Goal: Obtain resource: Download file/media

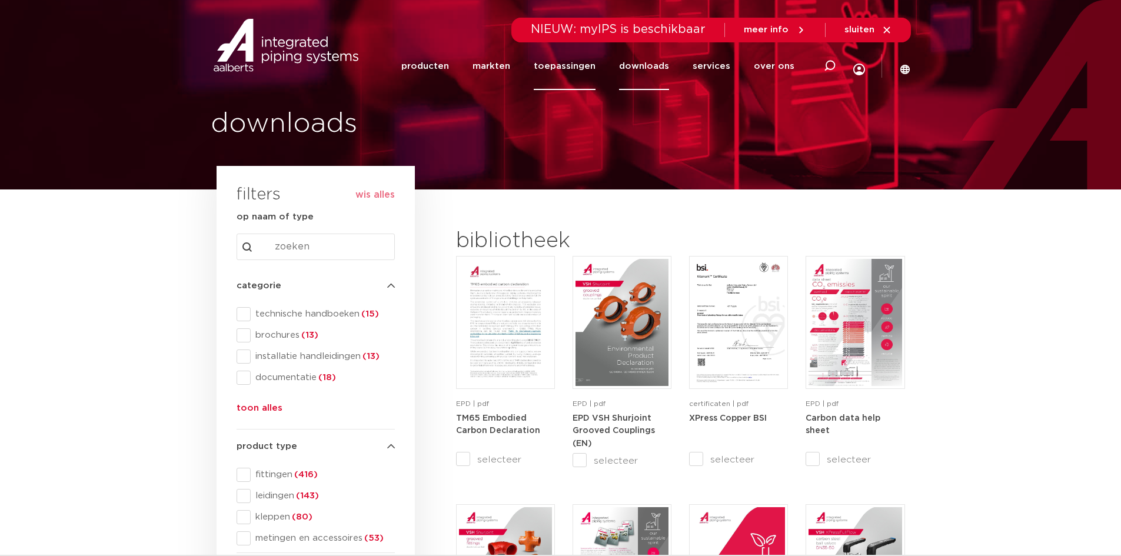
click at [577, 71] on link "toepassingen" at bounding box center [565, 66] width 62 height 48
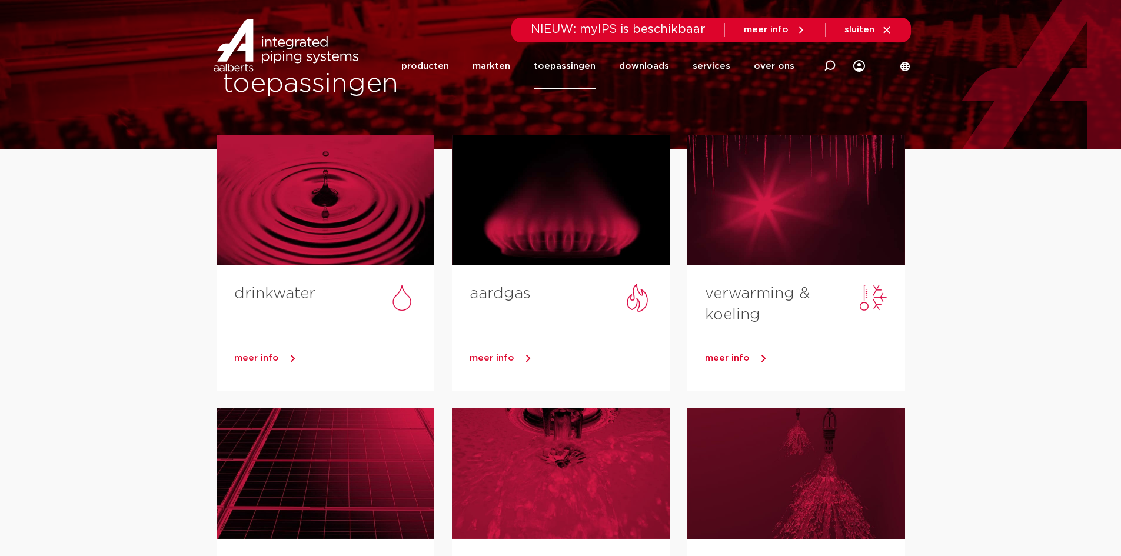
scroll to position [118, 0]
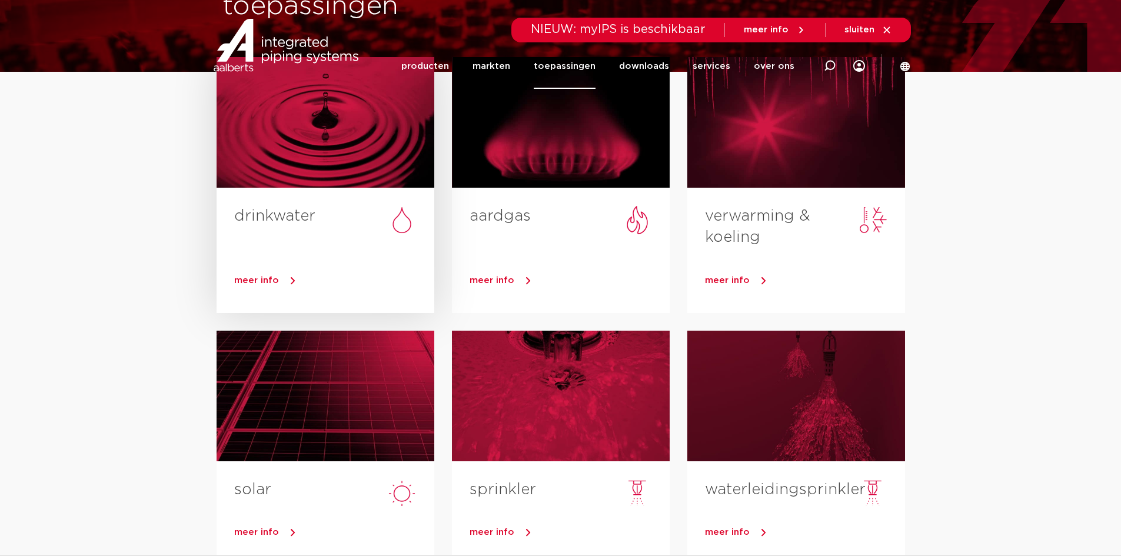
click at [294, 191] on div "drinkwater" at bounding box center [326, 221] width 218 height 66
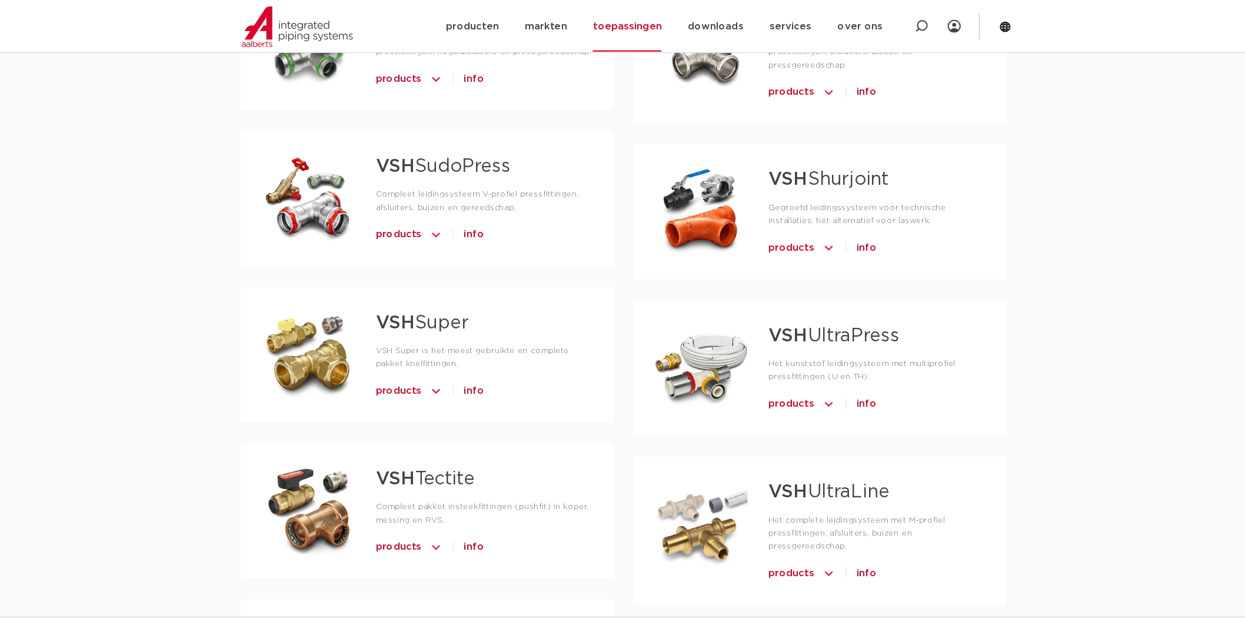
scroll to position [765, 0]
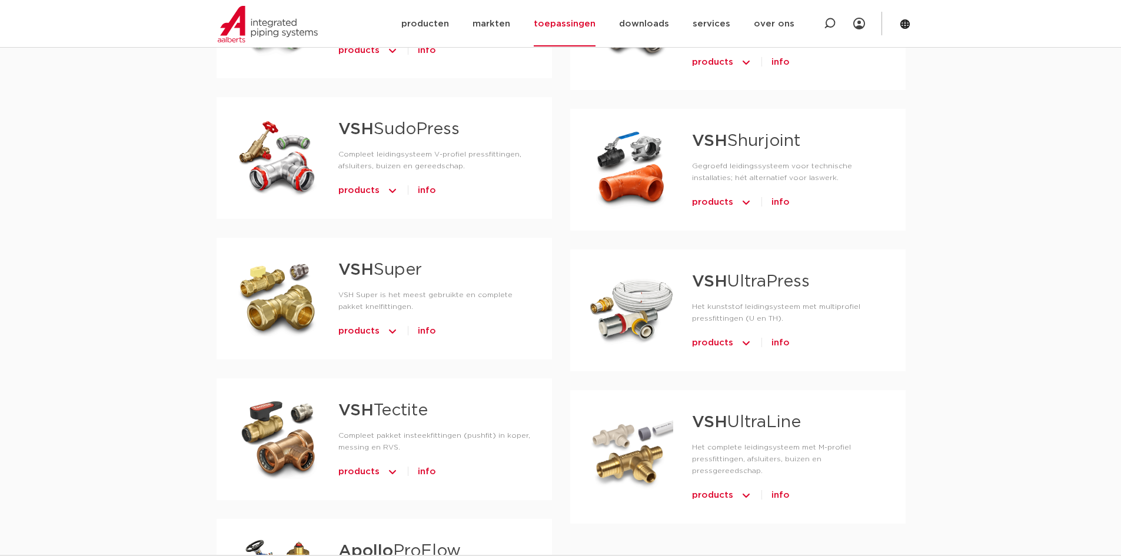
click at [376, 276] on link "VSH Super" at bounding box center [380, 270] width 84 height 16
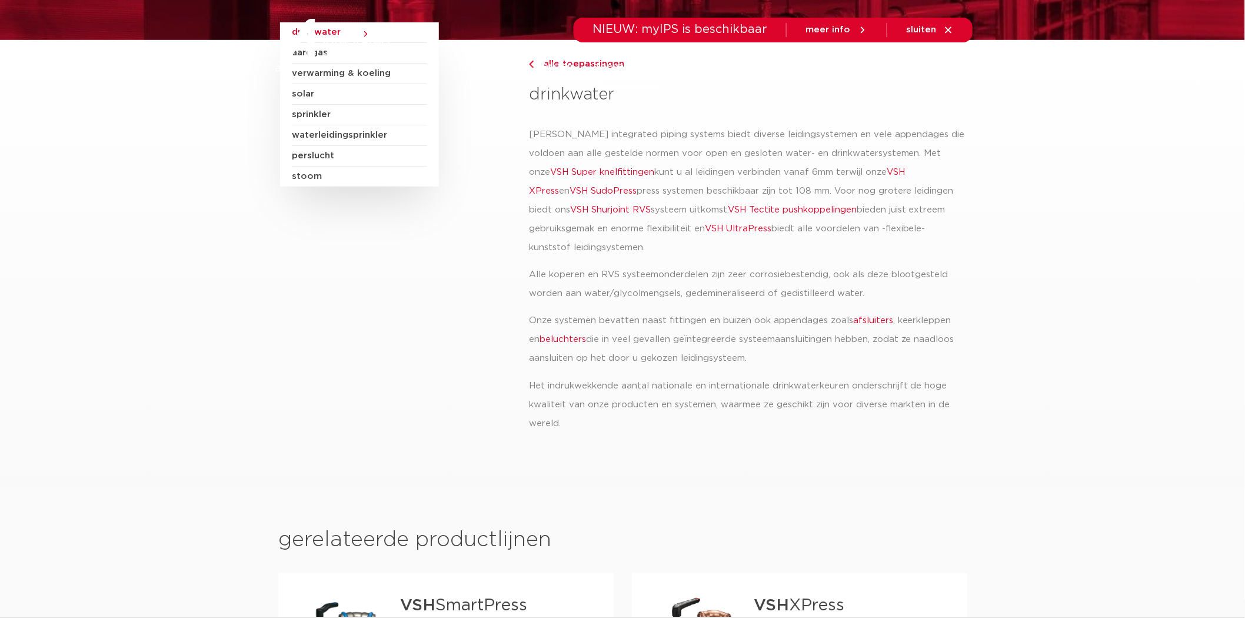
scroll to position [0, 0]
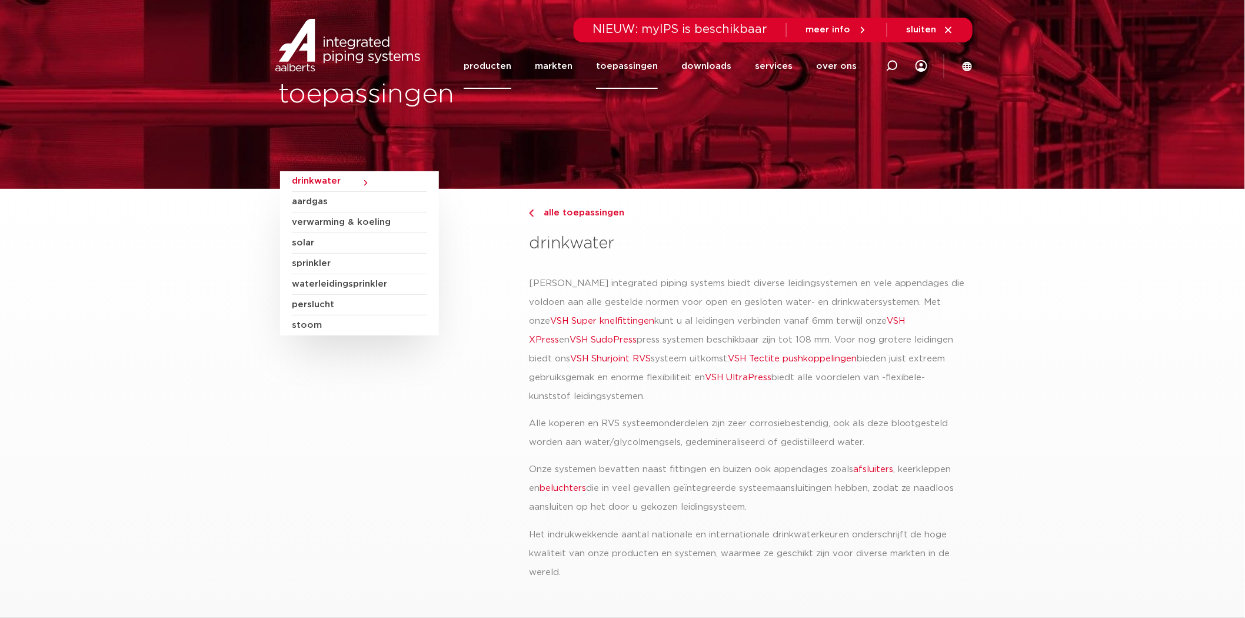
click at [480, 67] on link "producten" at bounding box center [488, 66] width 48 height 45
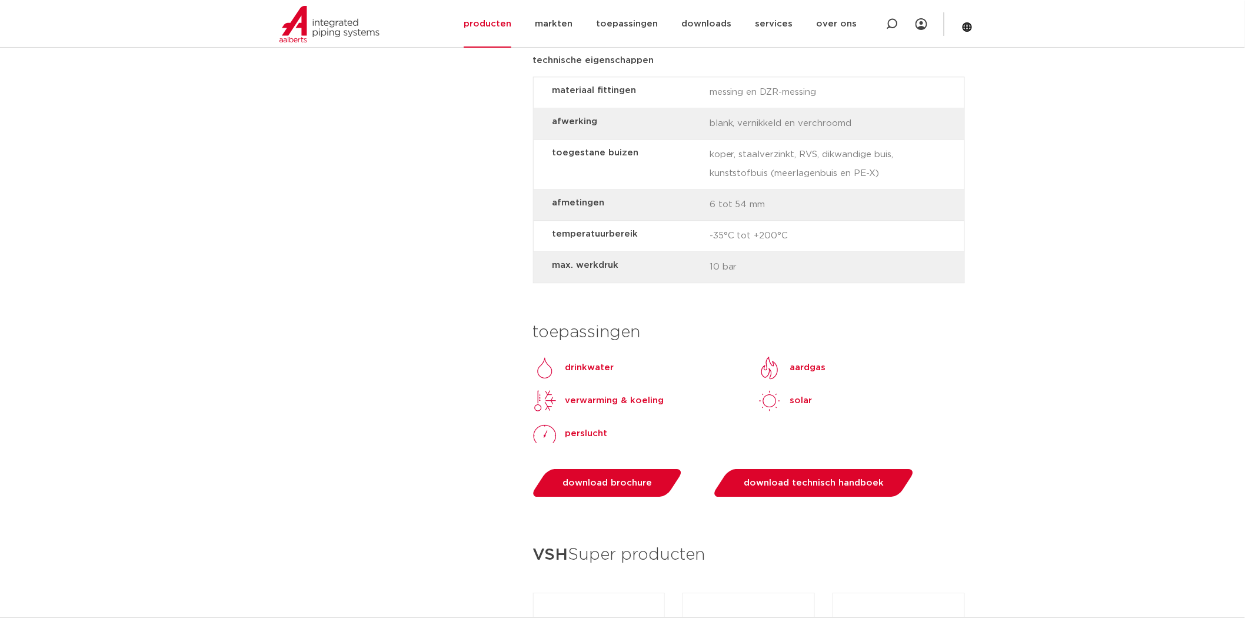
scroll to position [1177, 0]
click at [602, 489] on link "download brochure" at bounding box center [607, 485] width 155 height 28
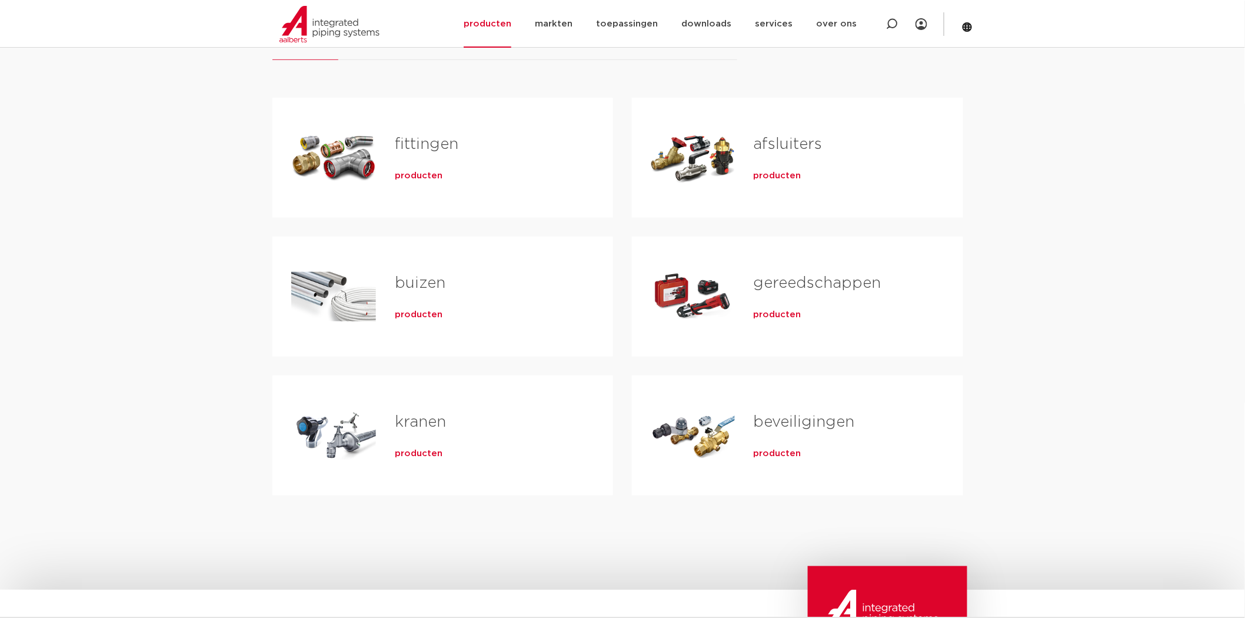
click at [472, 411] on h2 "kranen" at bounding box center [485, 424] width 181 height 27
click at [419, 425] on link "kranen" at bounding box center [420, 421] width 51 height 15
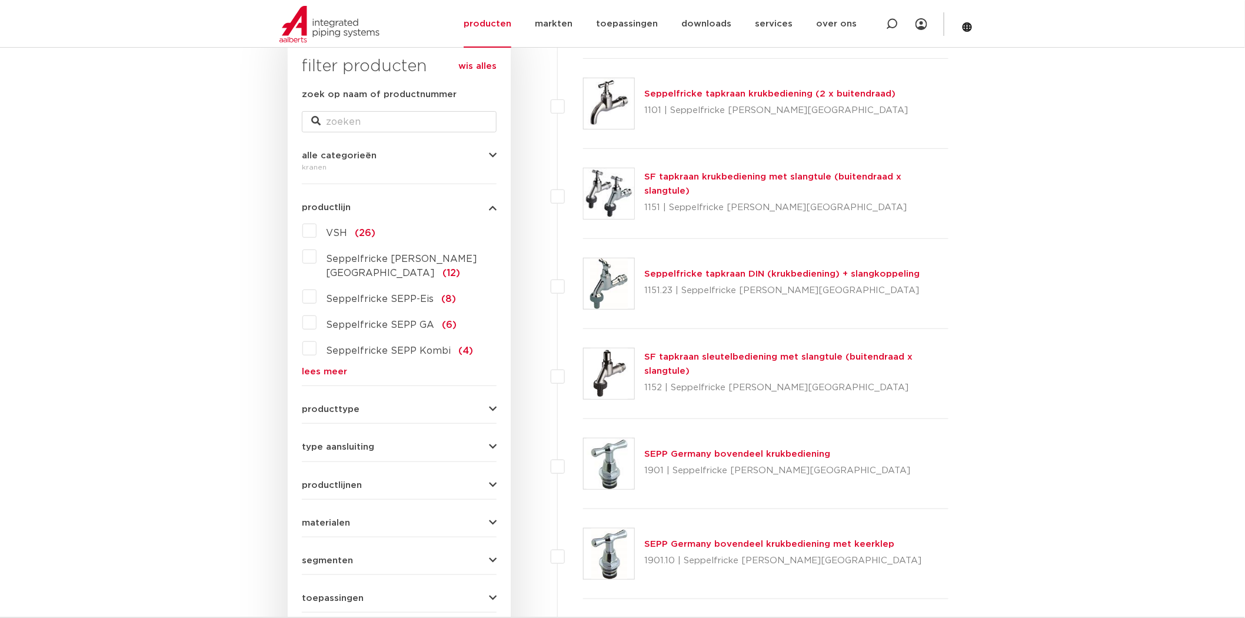
click at [338, 367] on link "lees meer" at bounding box center [399, 371] width 195 height 9
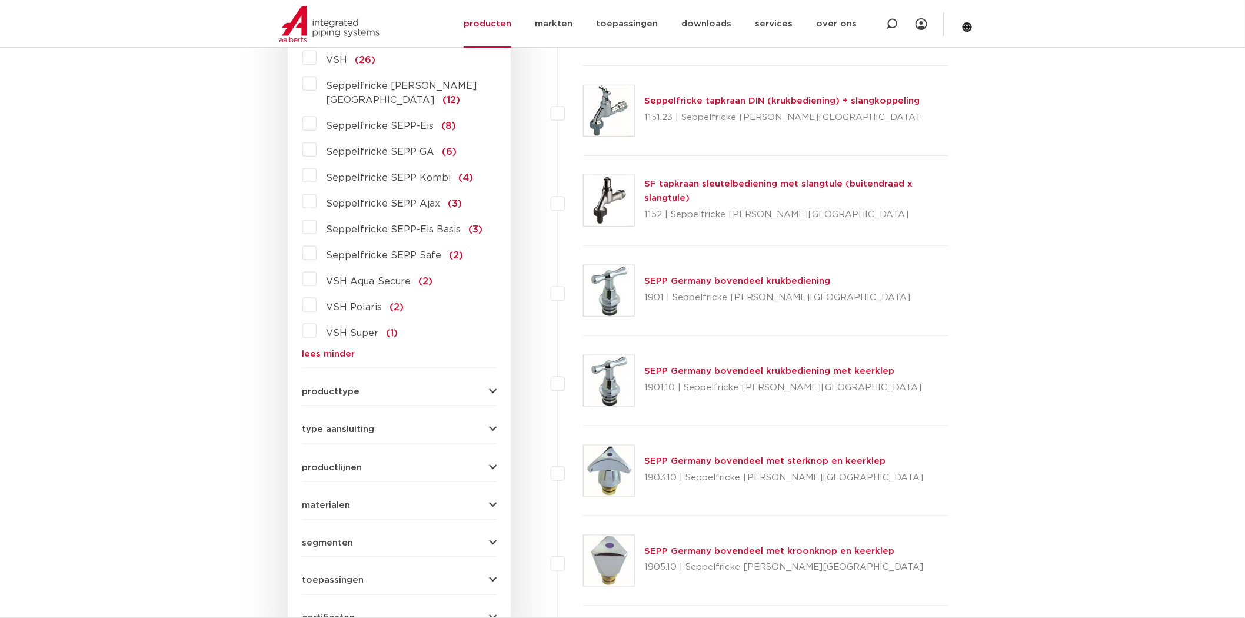
scroll to position [392, 0]
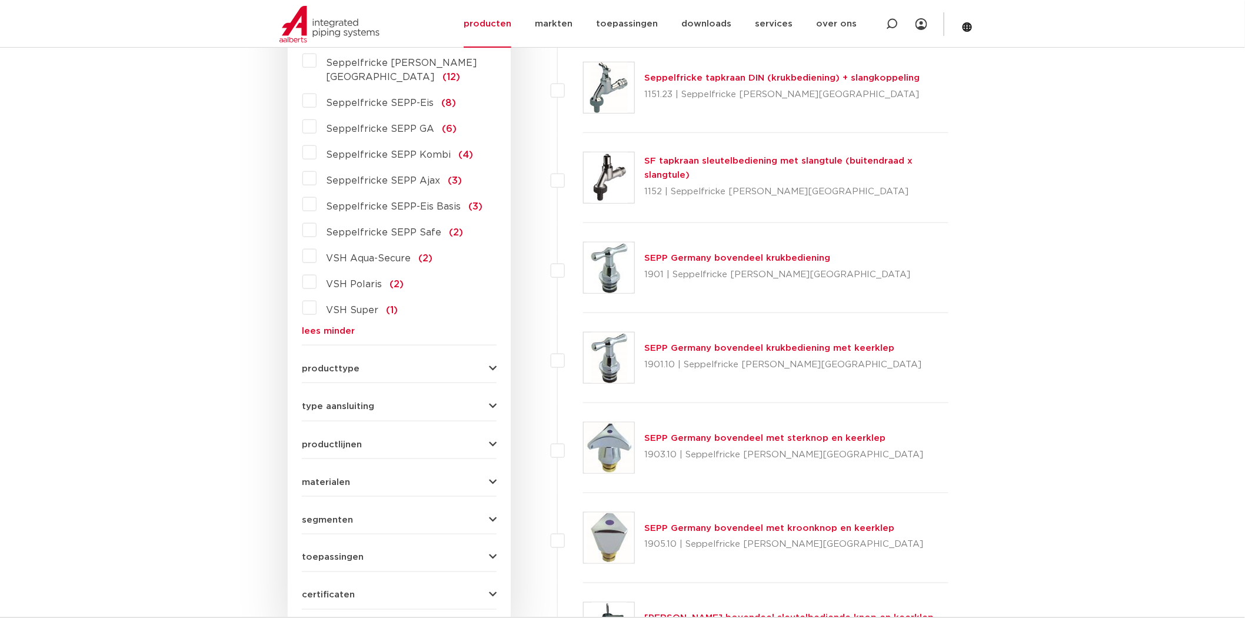
click at [348, 364] on span "producttype" at bounding box center [331, 368] width 58 height 9
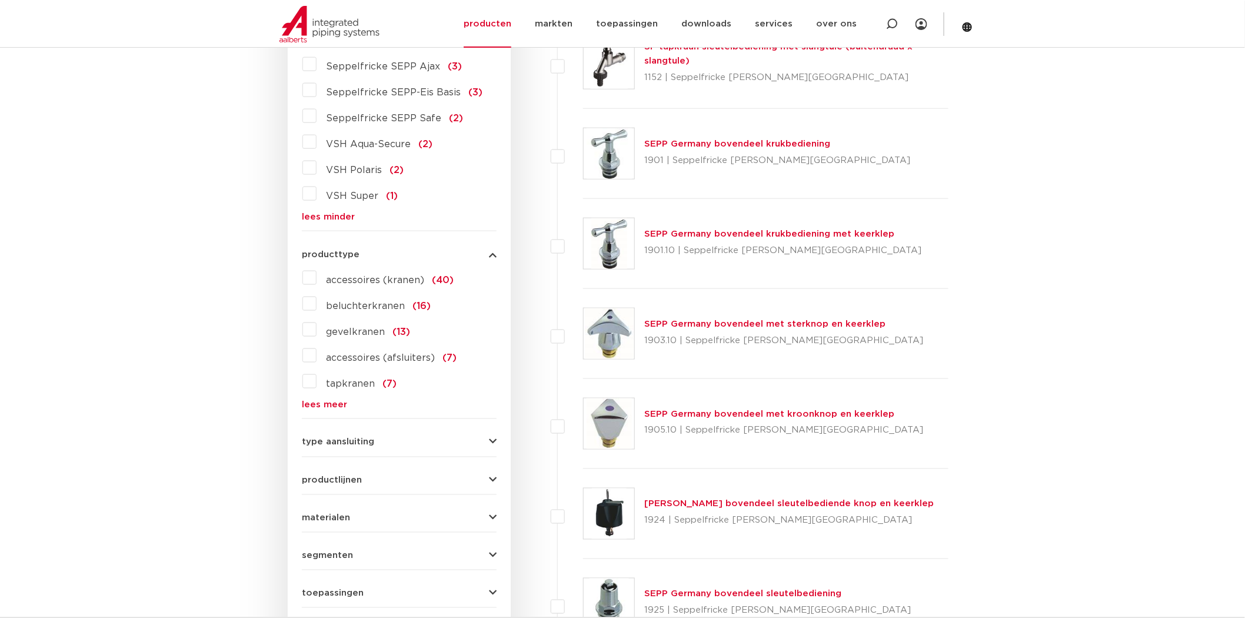
scroll to position [523, 0]
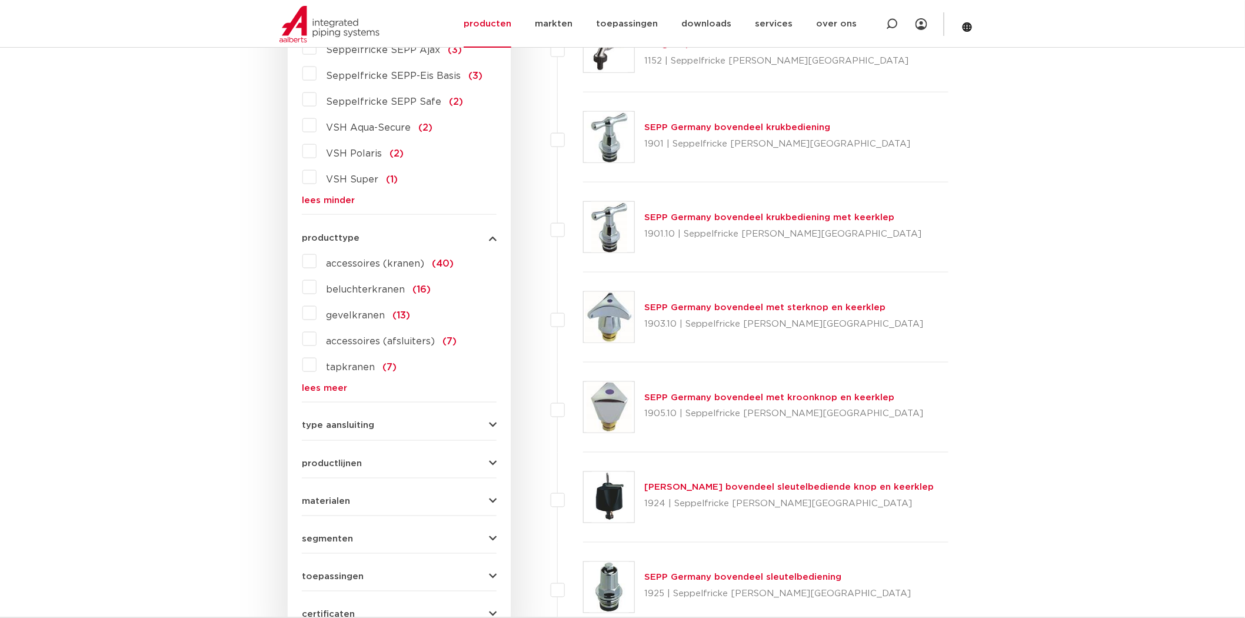
click at [322, 384] on link "lees meer" at bounding box center [399, 388] width 195 height 9
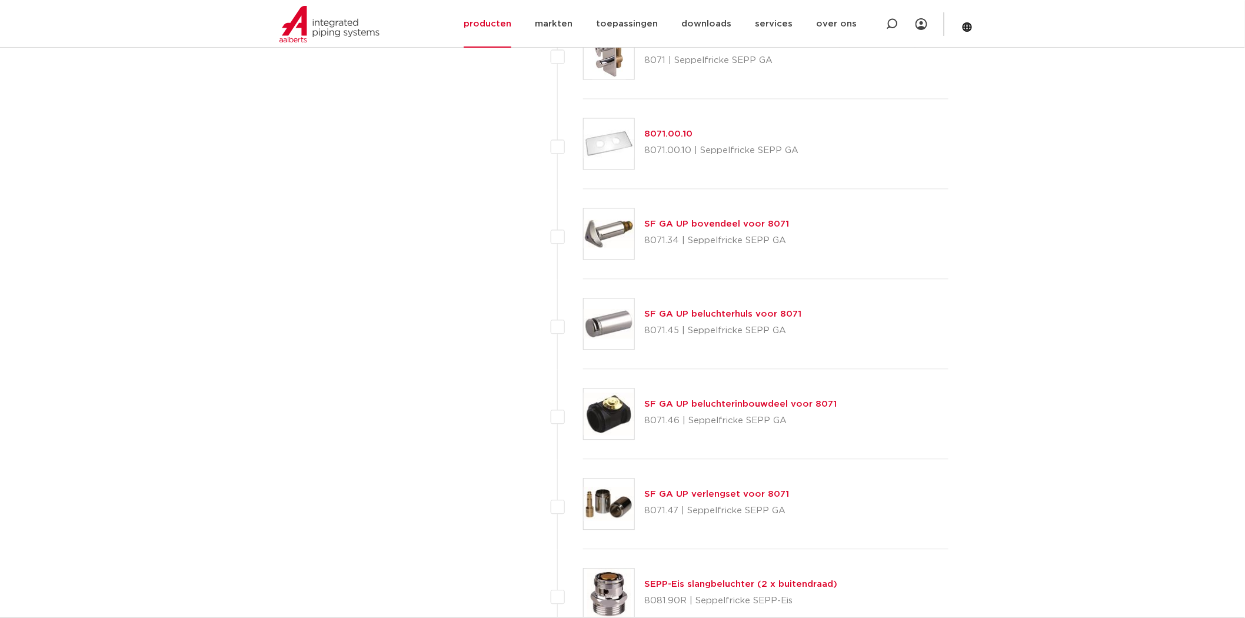
scroll to position [2680, 0]
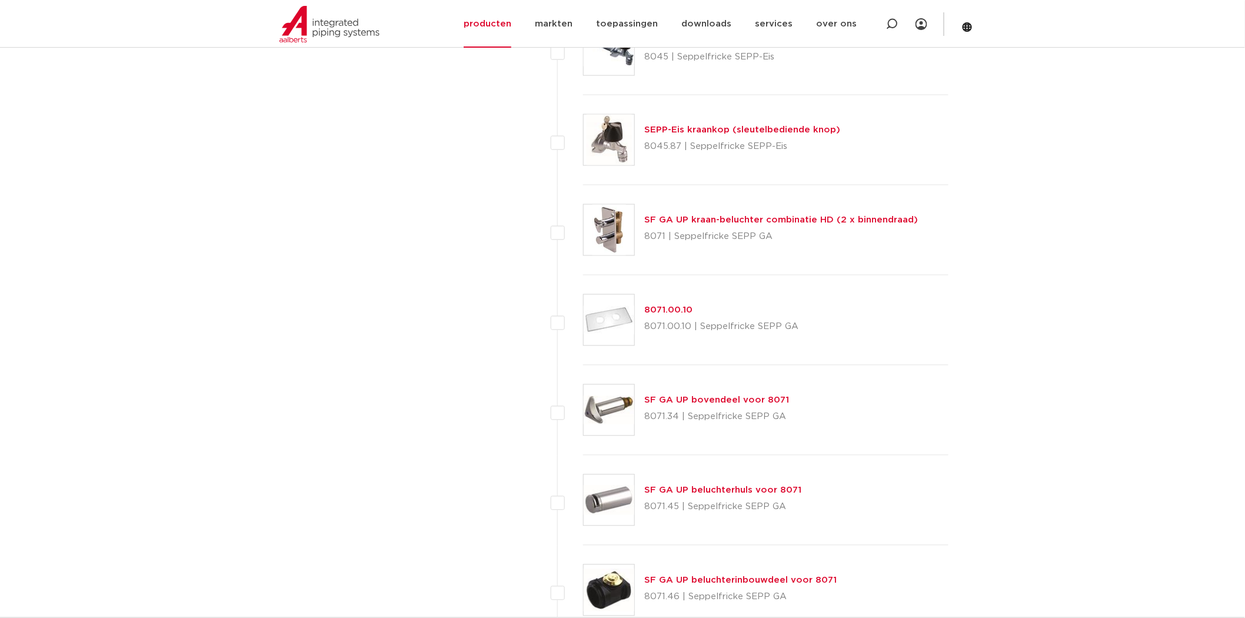
click at [618, 232] on img at bounding box center [609, 230] width 51 height 51
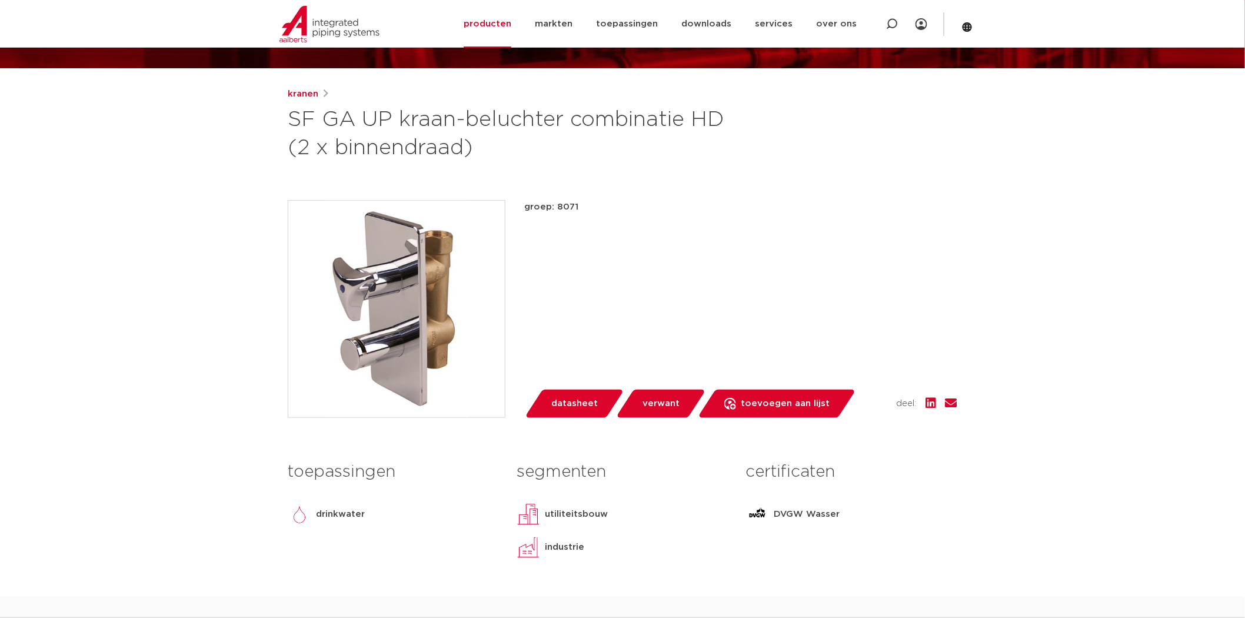
scroll to position [131, 0]
